Goal: Use online tool/utility: Utilize a website feature to perform a specific function

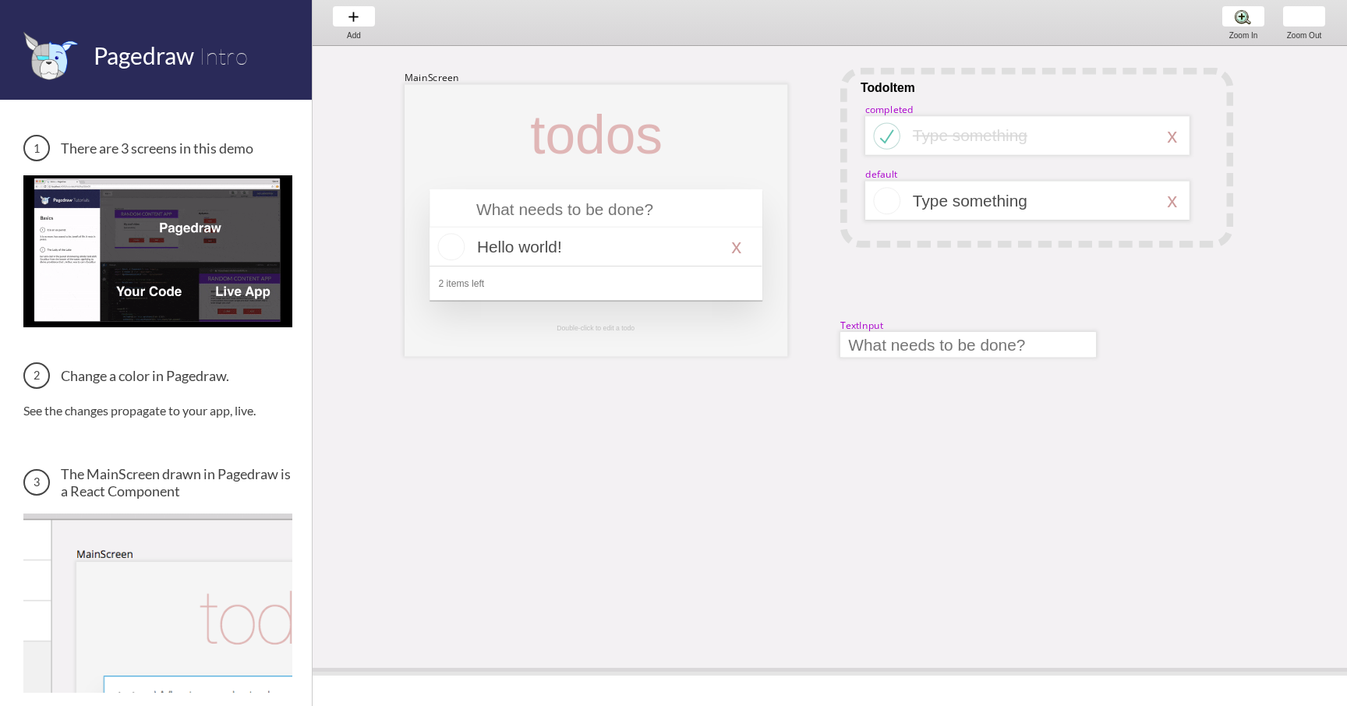
drag, startPoint x: 586, startPoint y: 390, endPoint x: 555, endPoint y: 674, distance: 285.4
click at [555, 674] on span at bounding box center [830, 672] width 1035 height 8
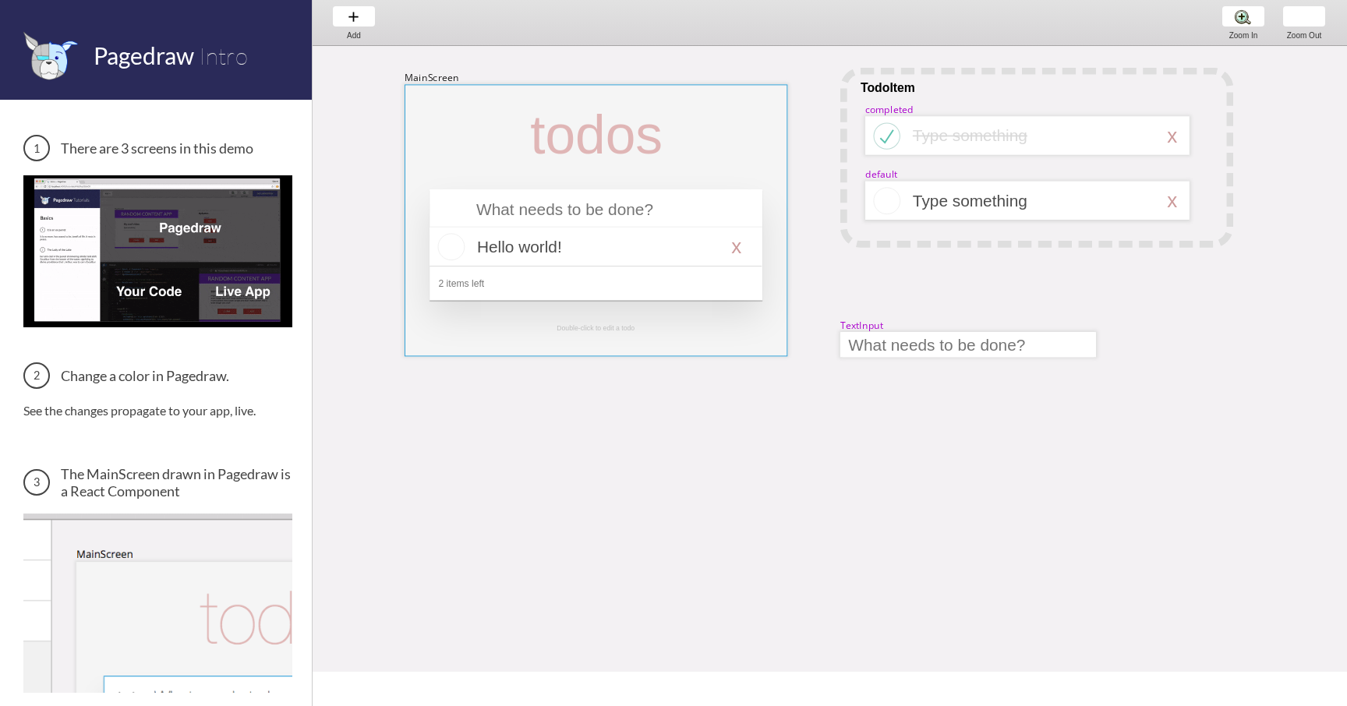
click at [476, 137] on div at bounding box center [596, 220] width 383 height 272
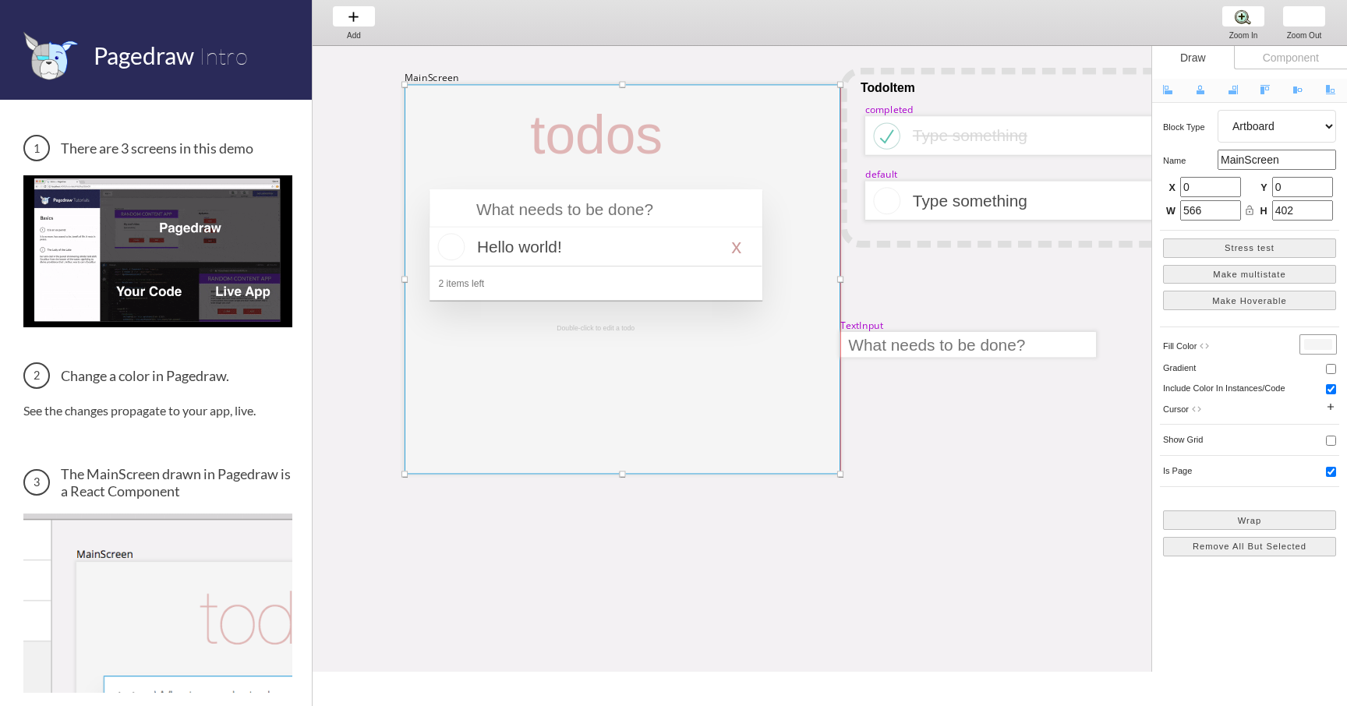
drag, startPoint x: 788, startPoint y: 356, endPoint x: 840, endPoint y: 474, distance: 128.8
click at [840, 474] on div at bounding box center [840, 474] width 6 height 6
type input "644"
type input "576"
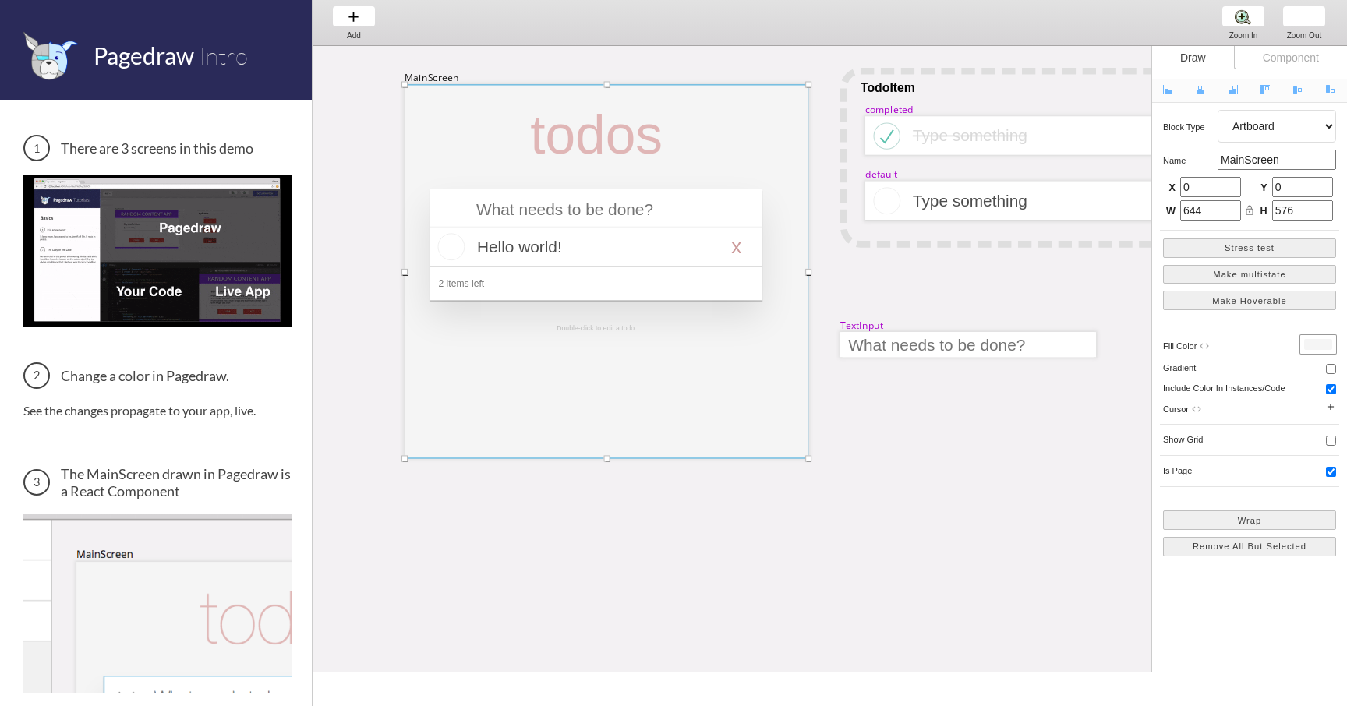
drag, startPoint x: 840, startPoint y: 474, endPoint x: 804, endPoint y: 458, distance: 39.4
click at [805, 458] on div at bounding box center [808, 458] width 6 height 6
type input "591"
type input "551"
click at [663, 265] on div at bounding box center [596, 247] width 332 height 39
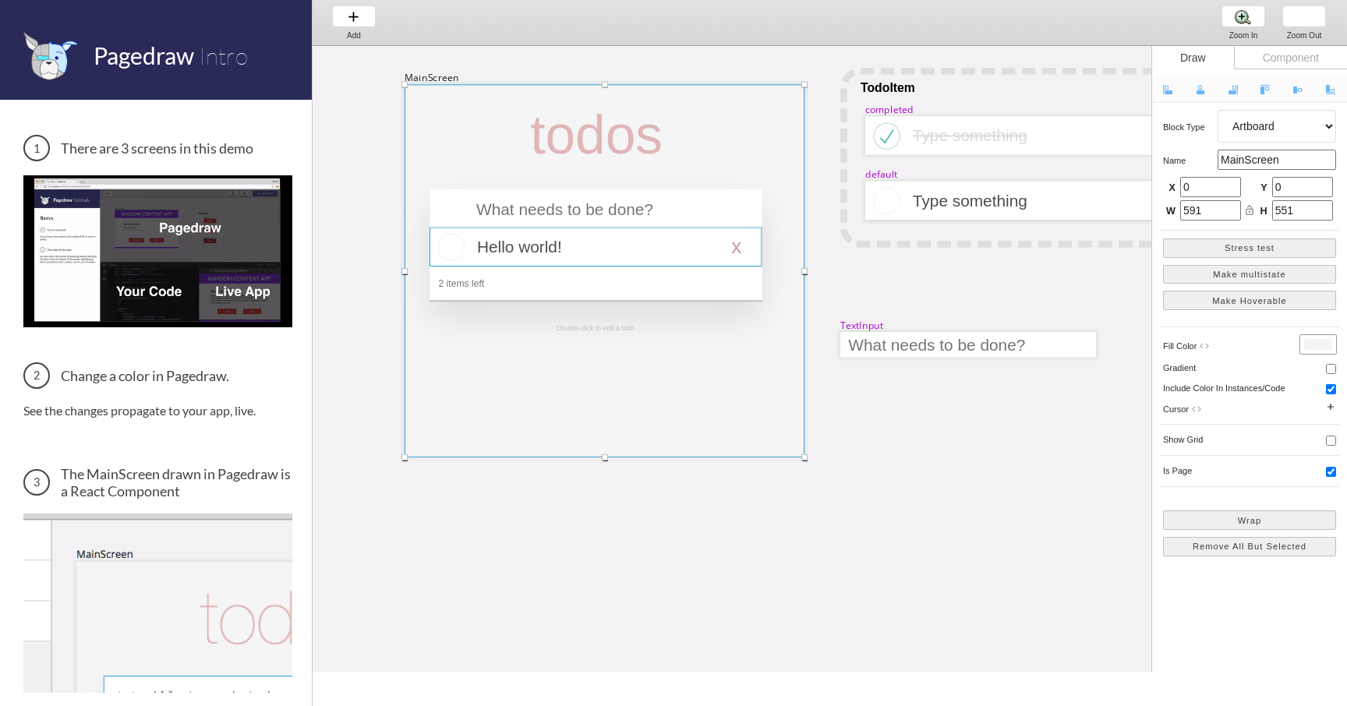
select select "16"
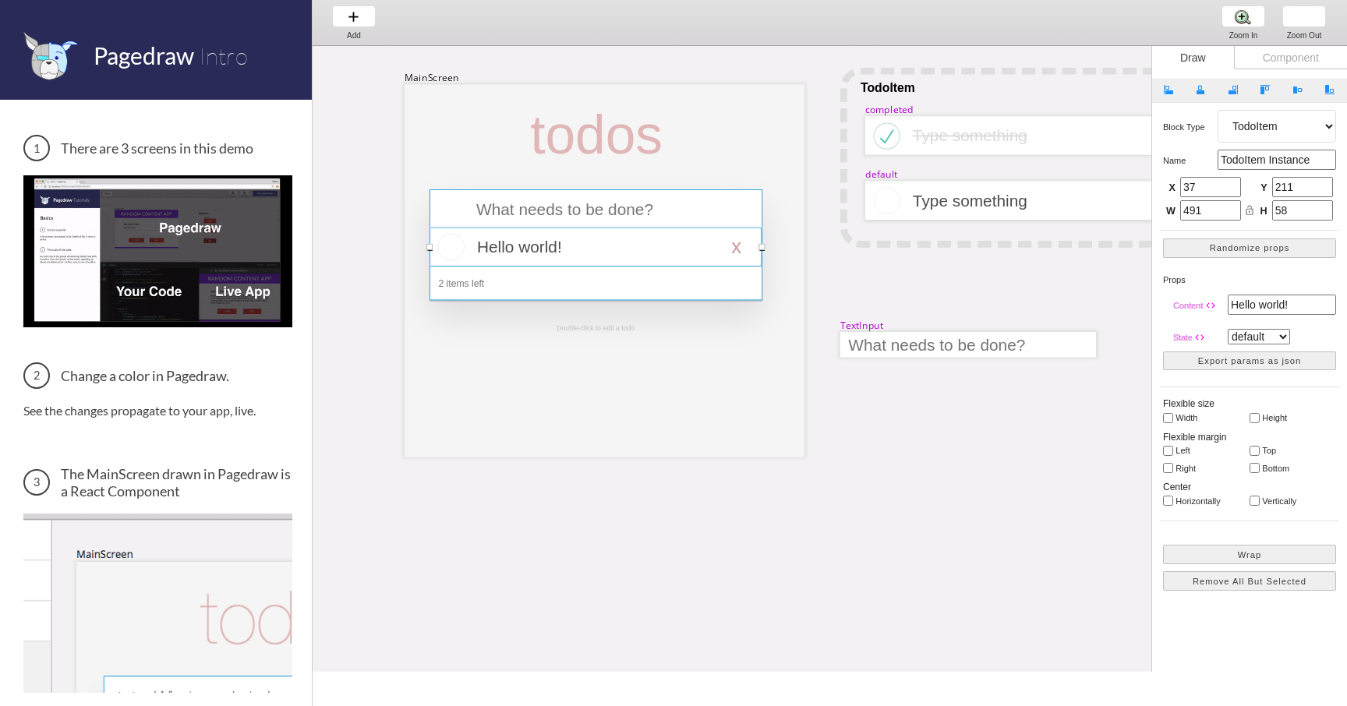
click at [464, 214] on div at bounding box center [596, 244] width 333 height 111
select select "4"
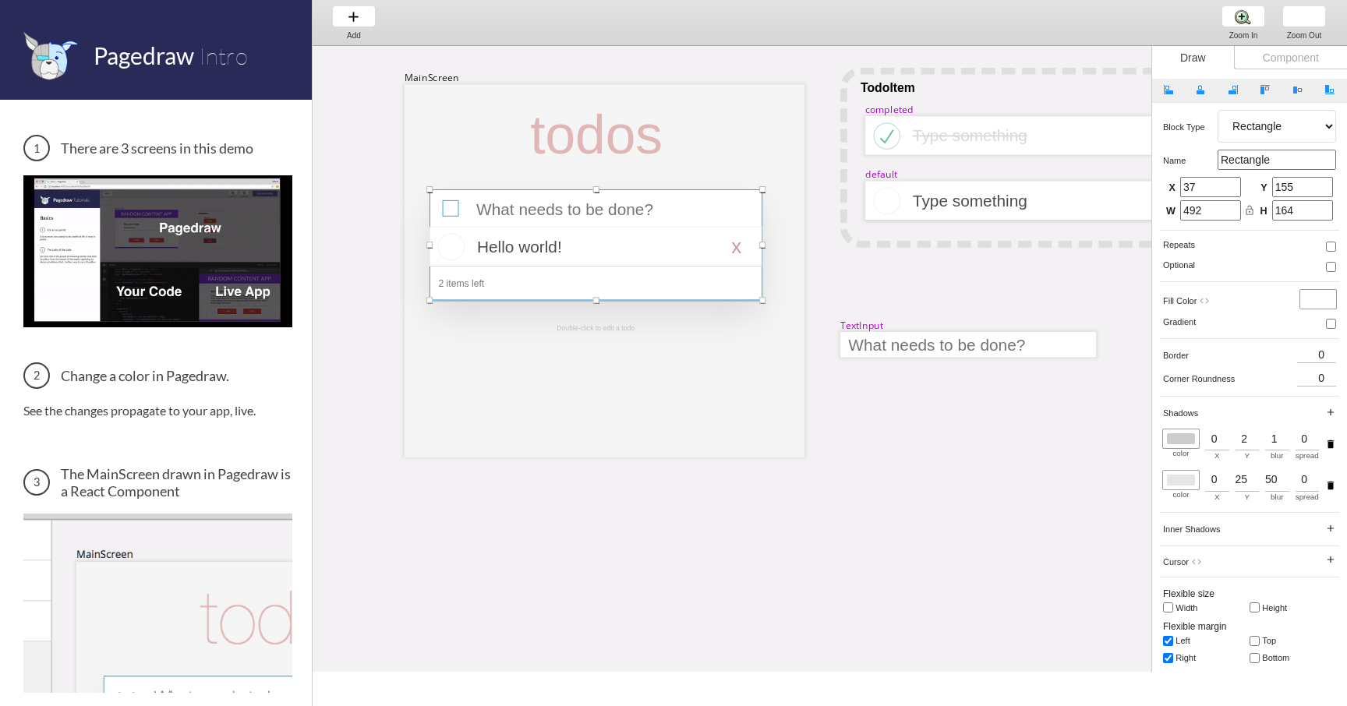
click at [448, 209] on div at bounding box center [451, 208] width 16 height 16
select select "8"
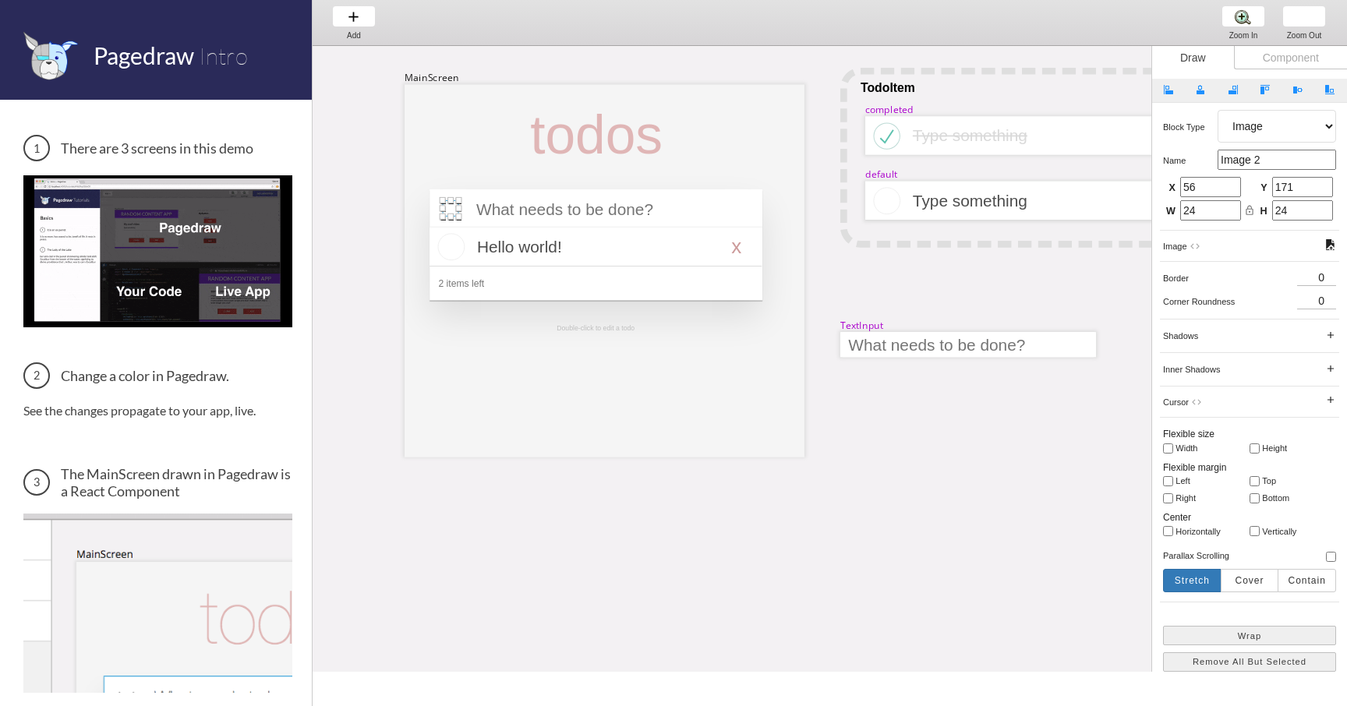
click at [448, 209] on div at bounding box center [451, 208] width 16 height 16
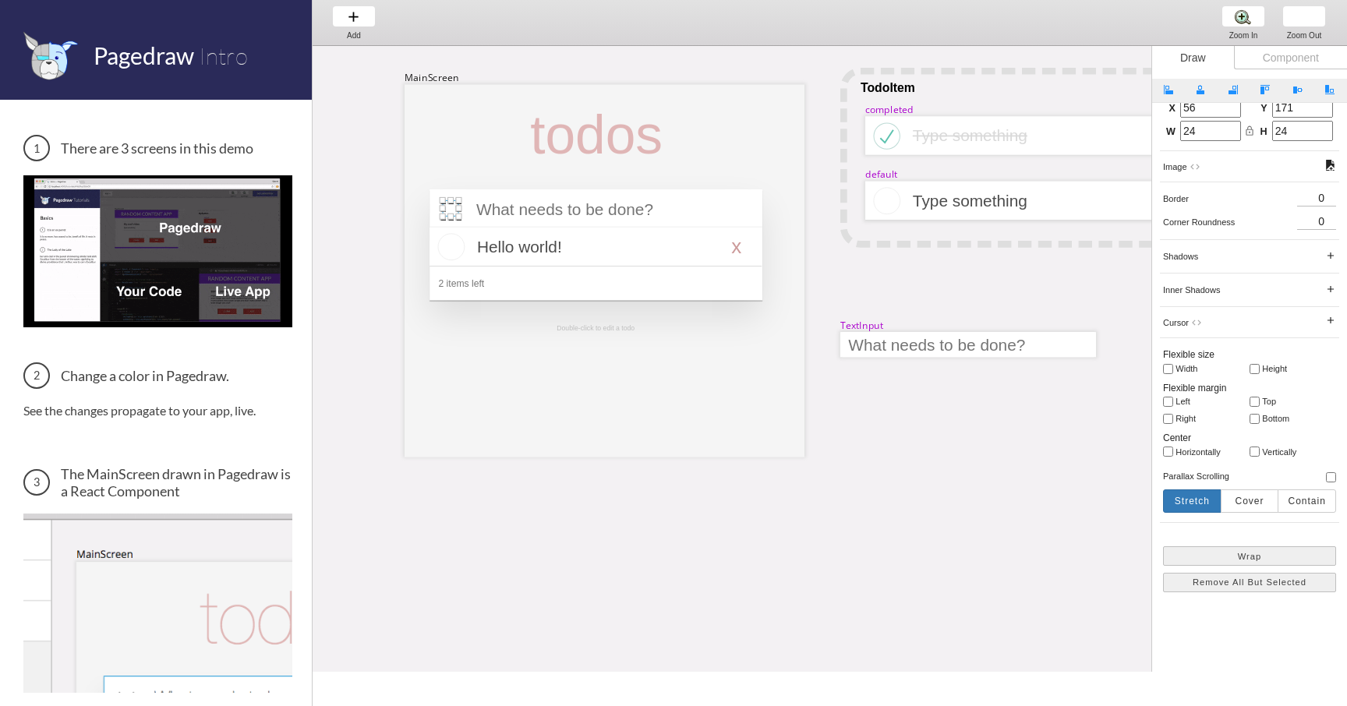
click at [1274, 62] on div "Component" at bounding box center [1290, 57] width 113 height 23
select select "6"
select select "7"
select select "3"
select select "8"
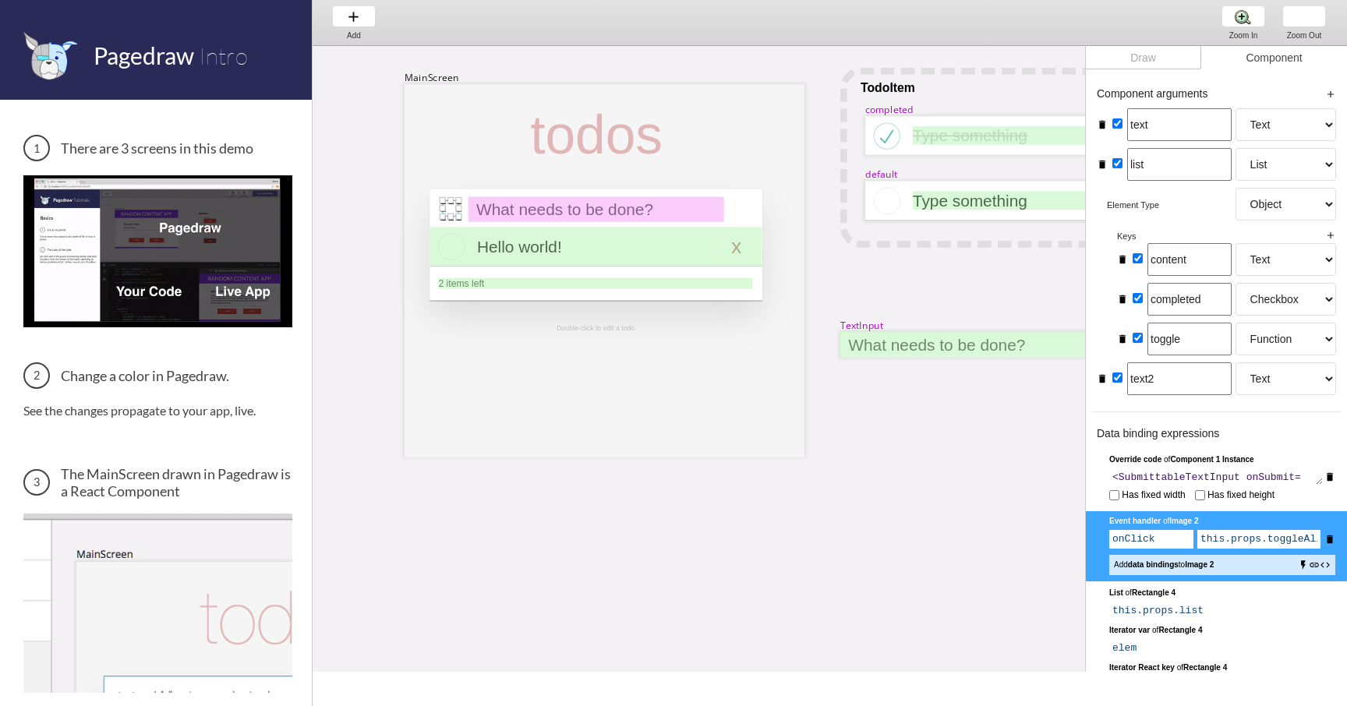
drag, startPoint x: 682, startPoint y: 357, endPoint x: 671, endPoint y: 458, distance: 102.0
click at [671, 458] on div "MainScreen todos Hello world! x 2 items left TodoItem completed Type something …" at bounding box center [1358, 558] width 2090 height 1025
drag, startPoint x: 695, startPoint y: 257, endPoint x: 696, endPoint y: 322, distance: 64.7
click at [696, 46] on div "MainScreen todos Hello world! x 2 items left TodoItem completed Type something …" at bounding box center [1358, 46] width 2090 height 0
click at [681, 259] on div at bounding box center [596, 247] width 332 height 39
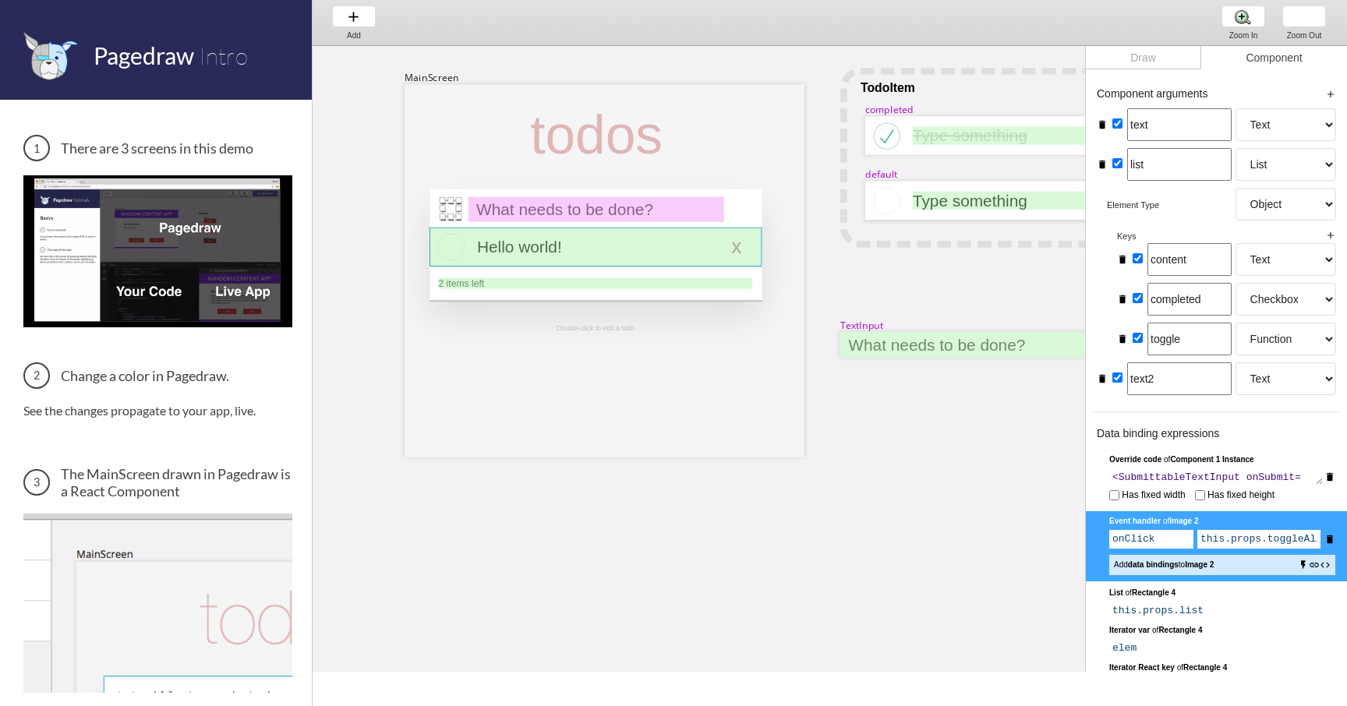
scroll to position [459, 0]
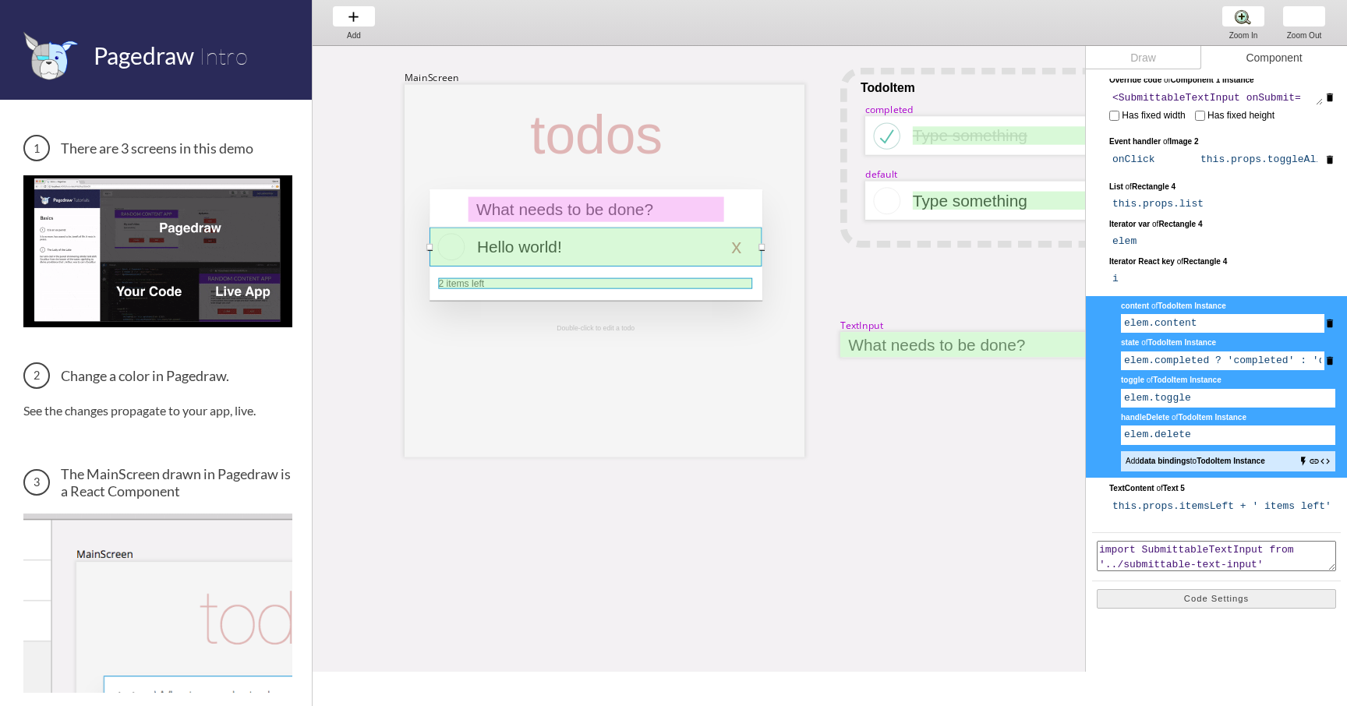
drag, startPoint x: 673, startPoint y: 252, endPoint x: 618, endPoint y: 287, distance: 64.9
click at [617, 46] on div "MainScreen todos Hello world! x 2 items left TodoItem completed Type something …" at bounding box center [1358, 46] width 2090 height 0
click at [1211, 326] on input "elem.content" at bounding box center [1223, 323] width 204 height 19
click at [1333, 325] on icon "delete" at bounding box center [1330, 323] width 11 height 19
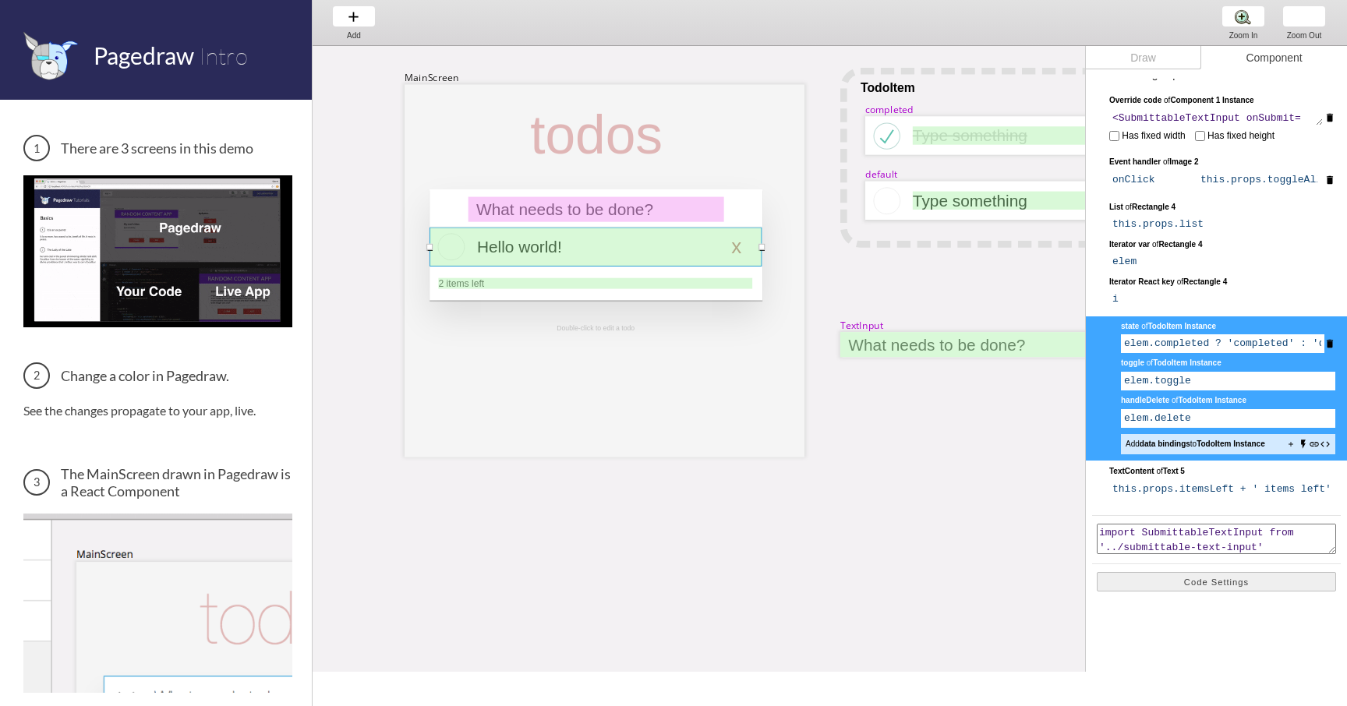
click at [1328, 176] on icon "delete" at bounding box center [1330, 180] width 11 height 19
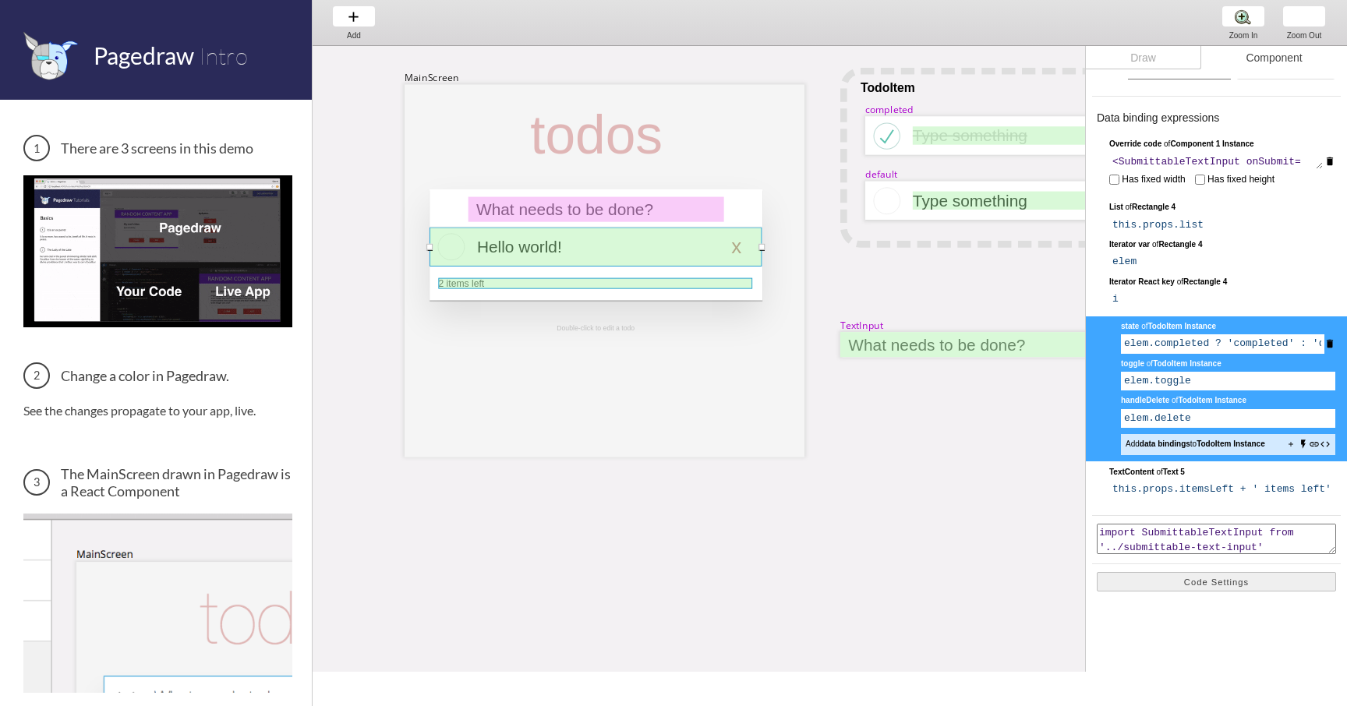
scroll to position [1, 0]
click at [922, 347] on div at bounding box center [969, 343] width 256 height 25
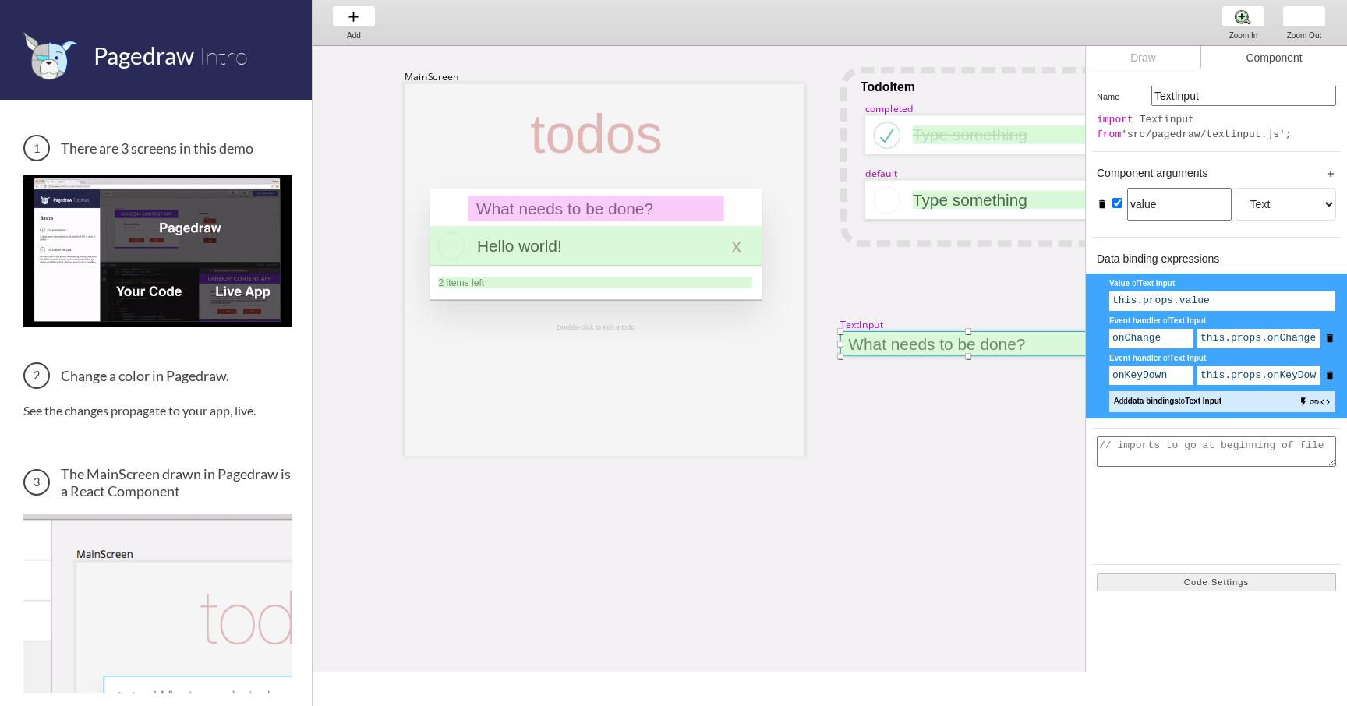
scroll to position [0, 0]
